Goal: Transaction & Acquisition: Download file/media

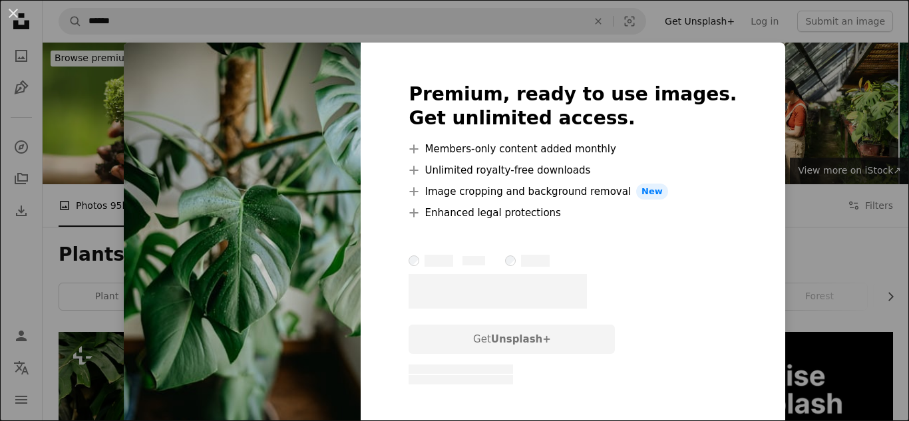
scroll to position [1691, 0]
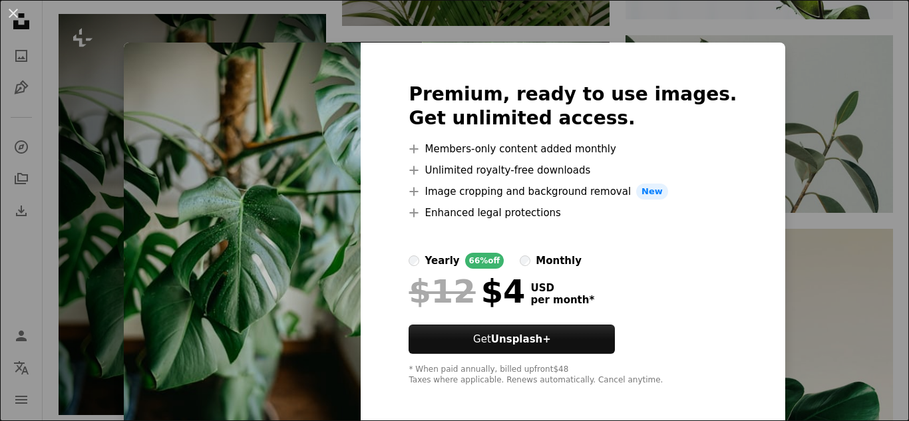
click at [874, 327] on div "An X shape Premium, ready to use images. Get unlimited access. A plus sign Memb…" at bounding box center [454, 210] width 909 height 421
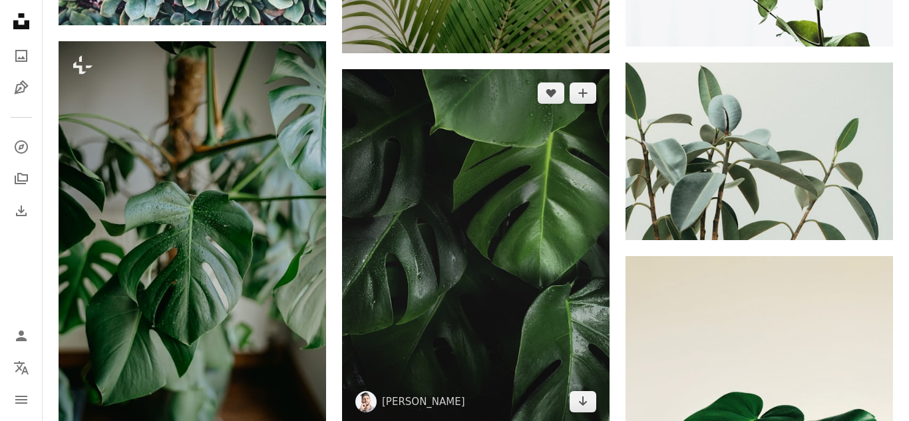
scroll to position [1663, 0]
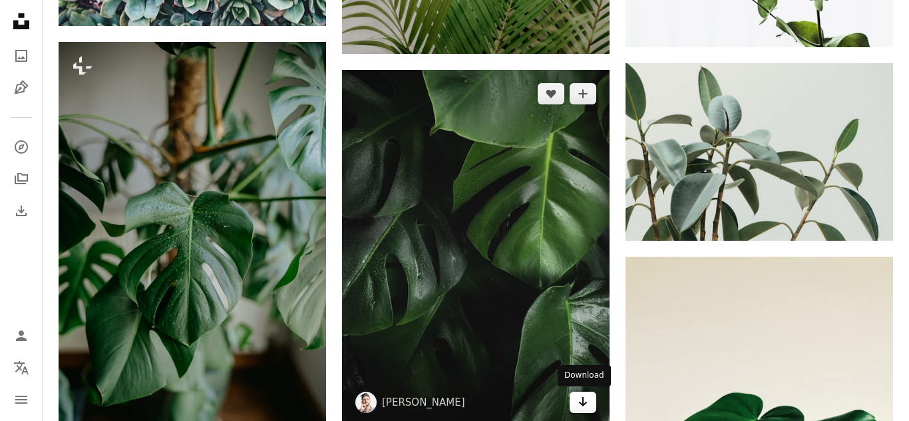
click at [582, 403] on icon "Arrow pointing down" at bounding box center [583, 402] width 11 height 16
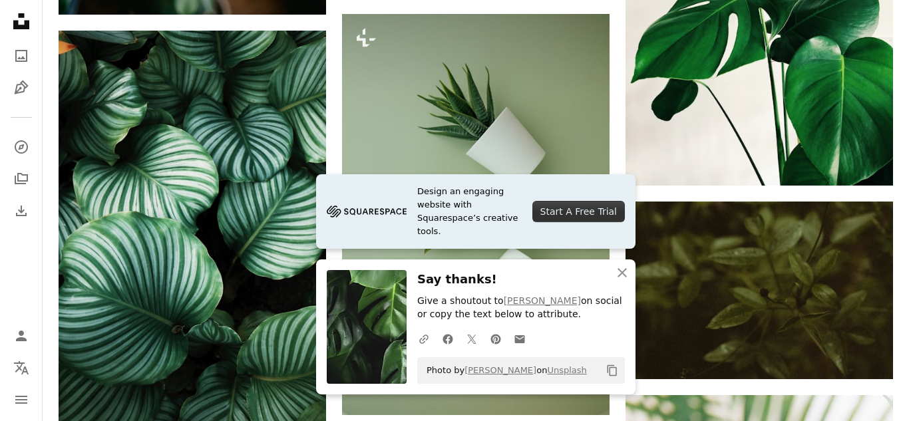
scroll to position [2216, 0]
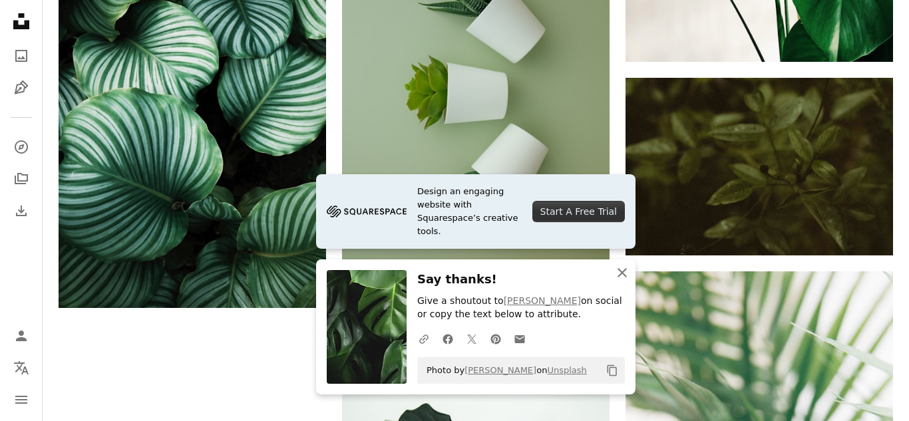
click at [623, 270] on icon "An X shape" at bounding box center [622, 273] width 16 height 16
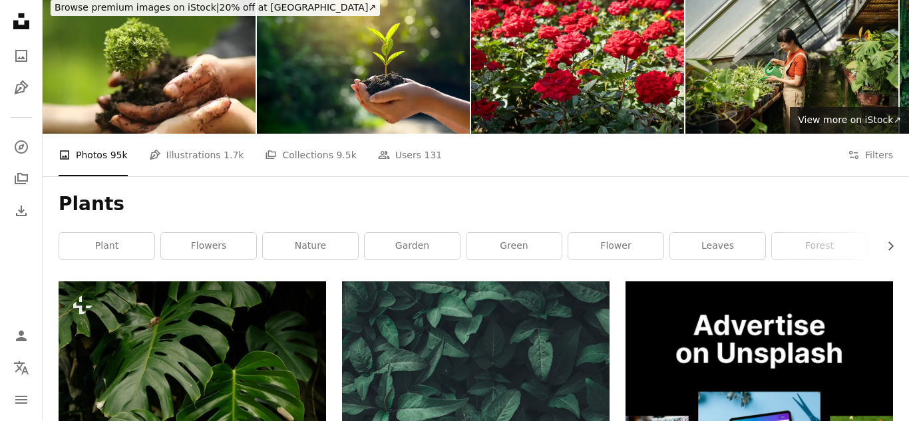
scroll to position [0, 0]
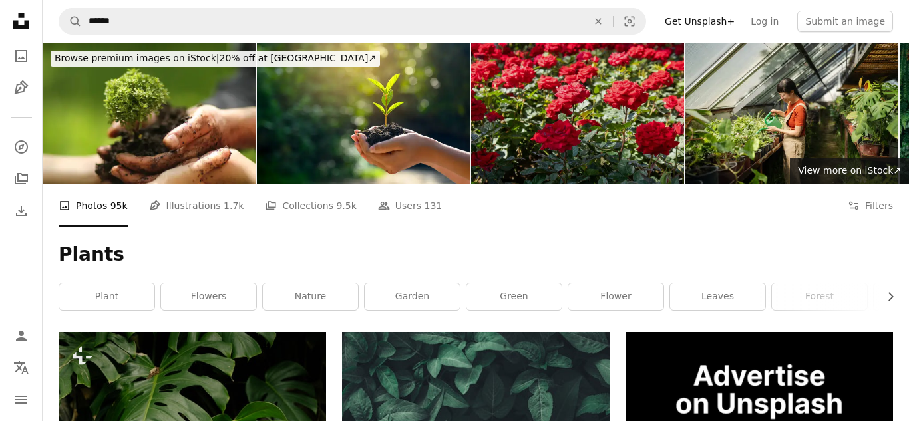
click at [560, 123] on img at bounding box center [577, 114] width 213 height 142
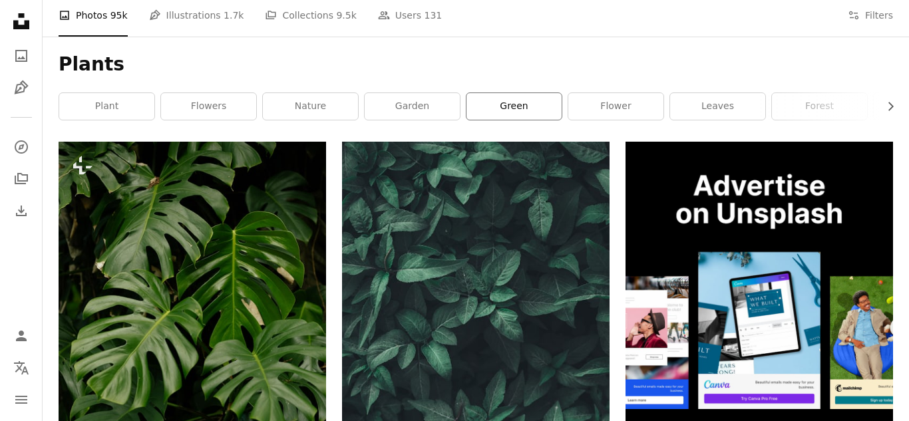
scroll to position [191, 0]
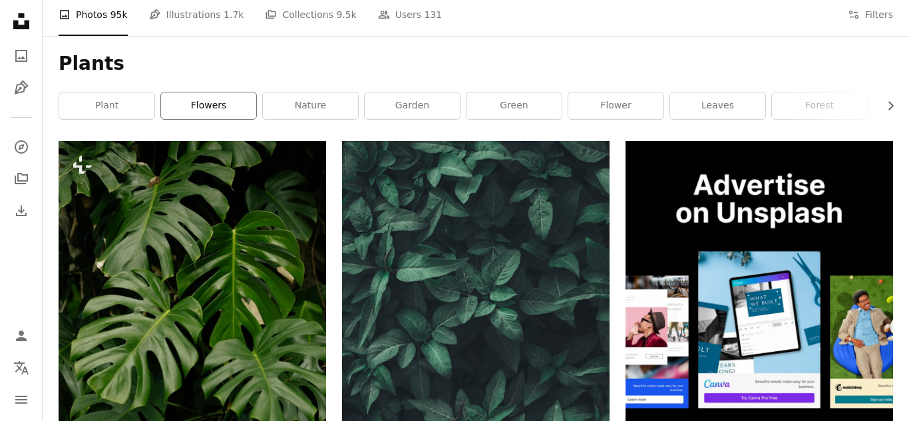
click at [228, 109] on link "flowers" at bounding box center [208, 106] width 95 height 27
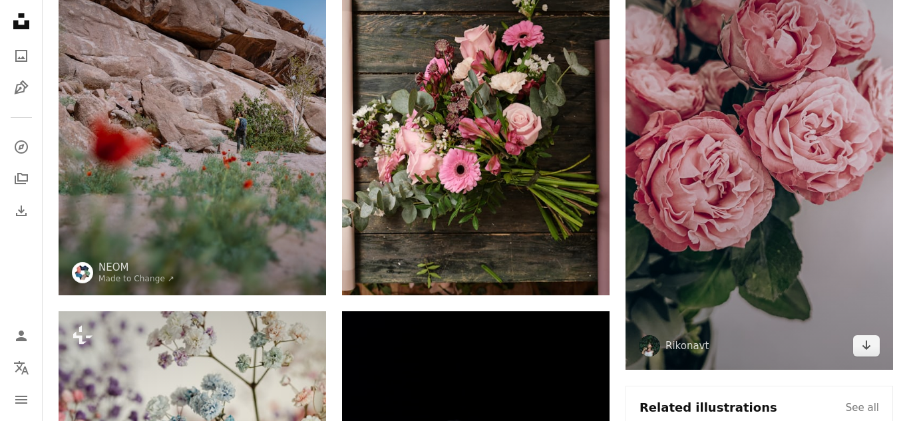
scroll to position [290, 0]
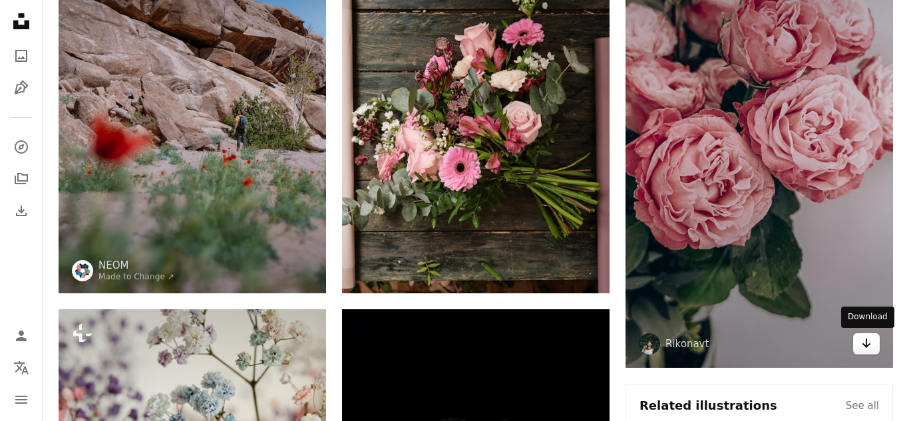
click at [867, 352] on link "Arrow pointing down" at bounding box center [866, 343] width 27 height 21
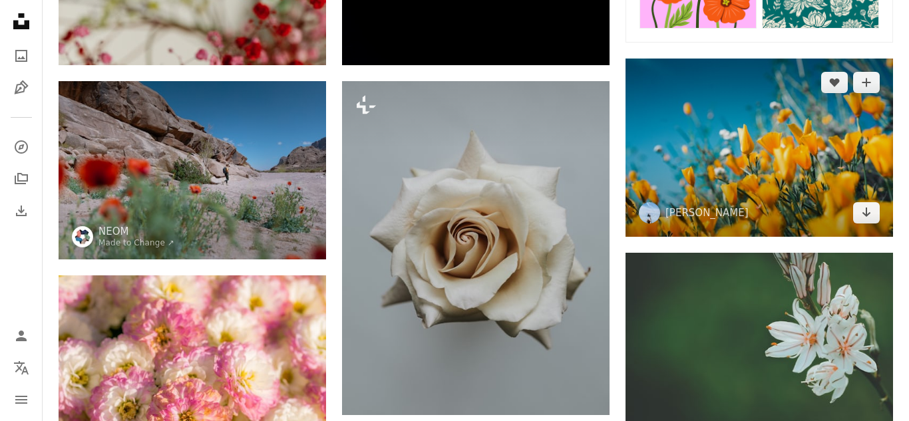
scroll to position [940, 0]
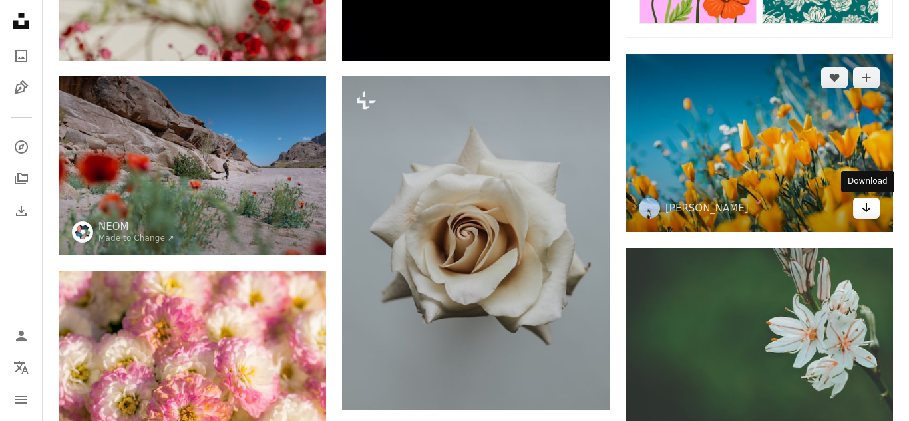
click at [871, 208] on icon "Arrow pointing down" at bounding box center [866, 208] width 11 height 16
